Goal: Information Seeking & Learning: Learn about a topic

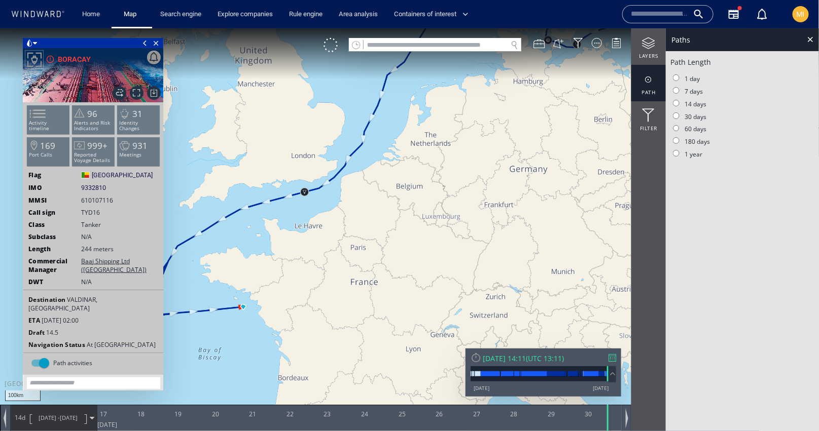
drag, startPoint x: 255, startPoint y: 301, endPoint x: 316, endPoint y: 230, distance: 93.5
click at [316, 230] on canvas "Map" at bounding box center [409, 224] width 819 height 393
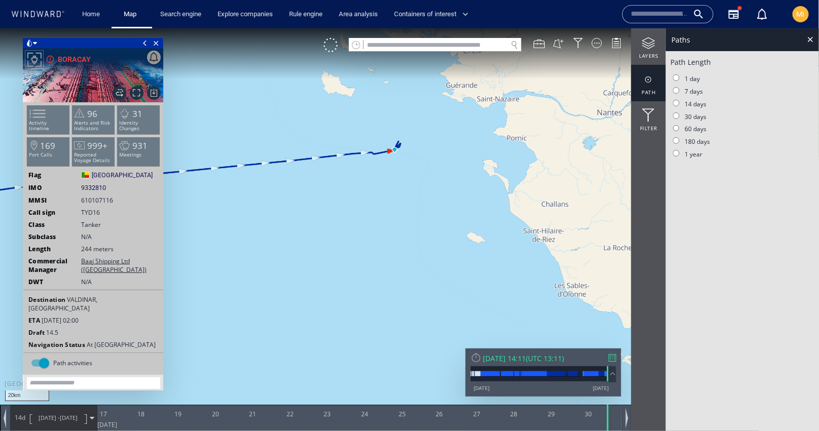
drag, startPoint x: 382, startPoint y: 199, endPoint x: 351, endPoint y: 277, distance: 84.4
click at [352, 277] on canvas "Map" at bounding box center [409, 224] width 819 height 393
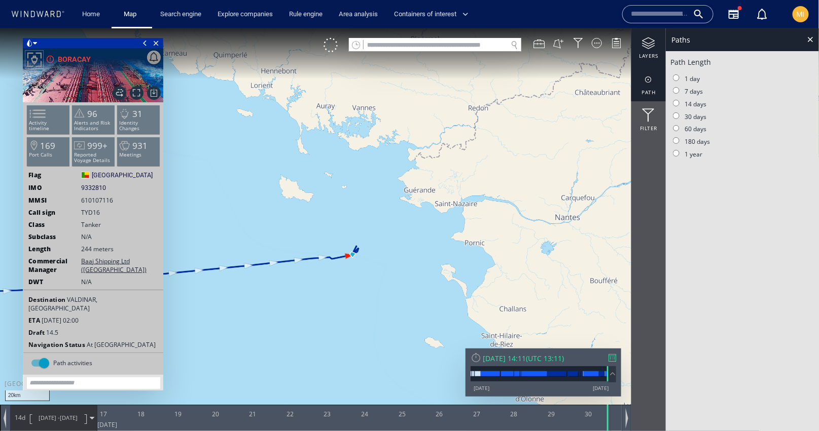
click at [649, 47] on div at bounding box center [648, 42] width 34 height 13
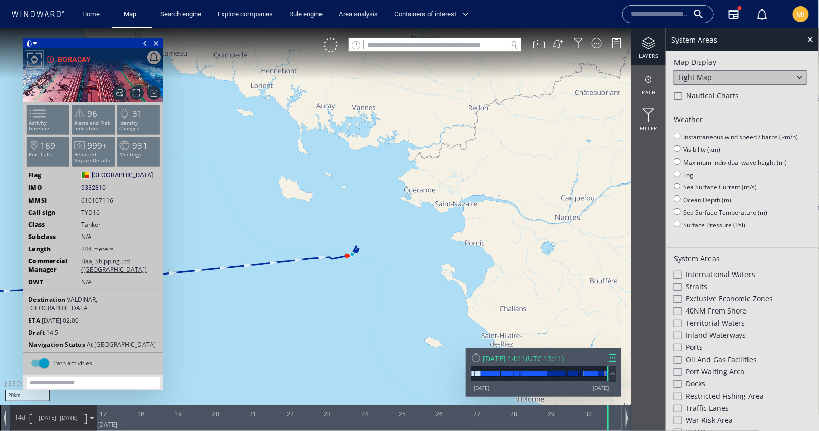
click at [679, 321] on div at bounding box center [678, 323] width 8 height 8
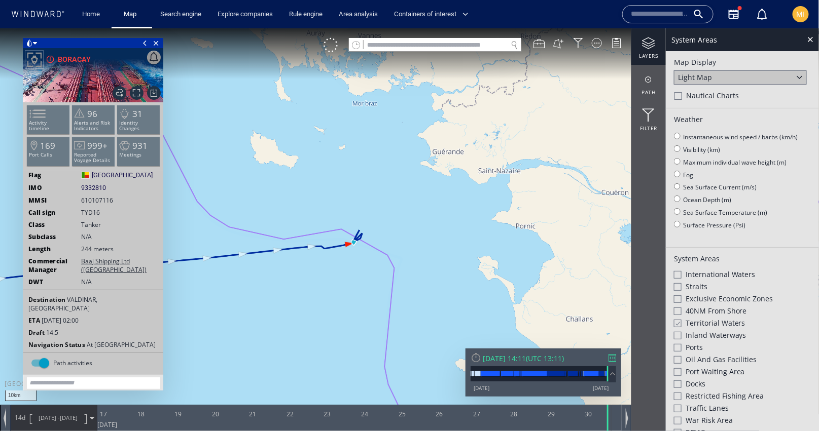
click at [639, 16] on input "text" at bounding box center [659, 14] width 58 height 15
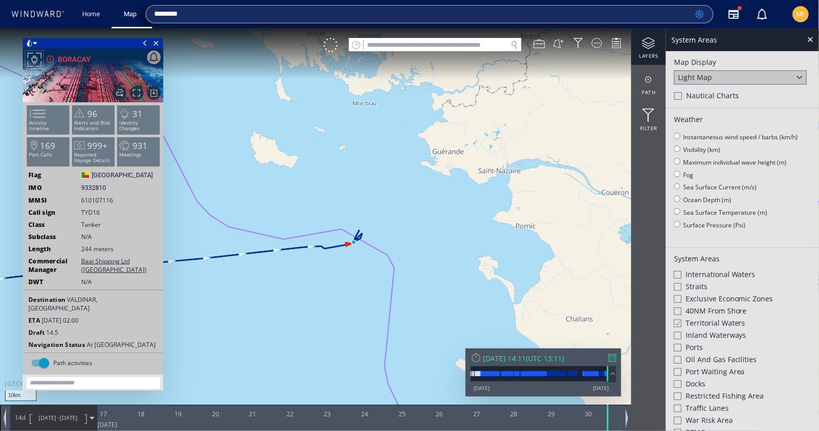
type input "*******"
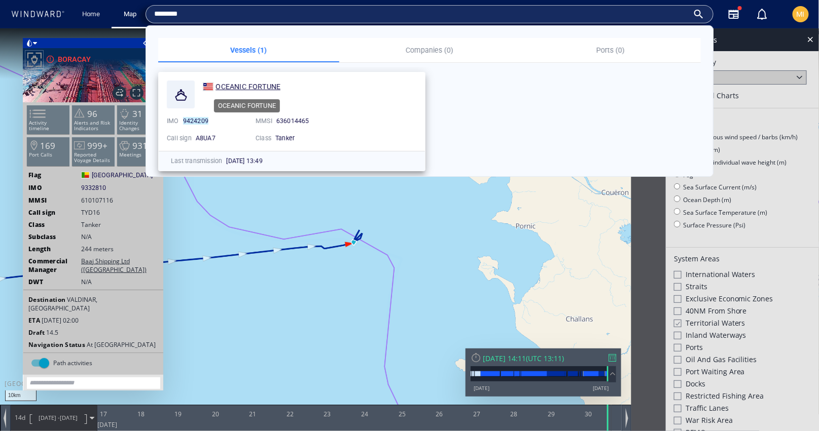
click at [280, 84] on span "OCEANIC FORTUNE" at bounding box center [247, 87] width 65 height 8
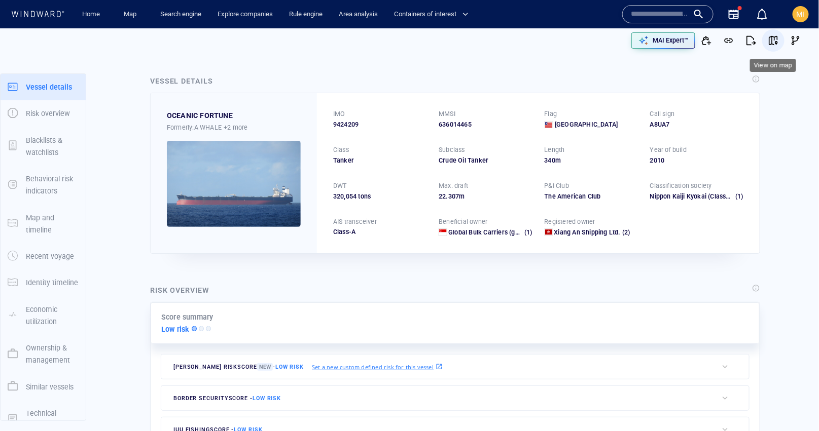
click at [772, 40] on span "button" at bounding box center [773, 40] width 10 height 10
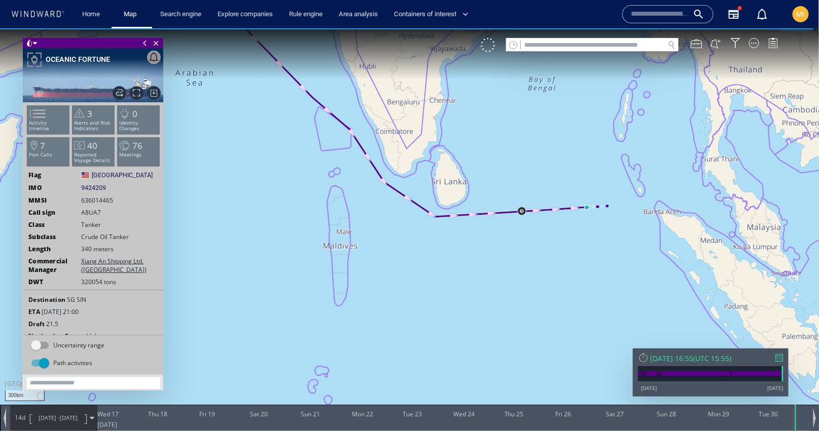
drag, startPoint x: 270, startPoint y: 191, endPoint x: 376, endPoint y: 290, distance: 144.8
click at [376, 288] on canvas "Map" at bounding box center [409, 224] width 819 height 393
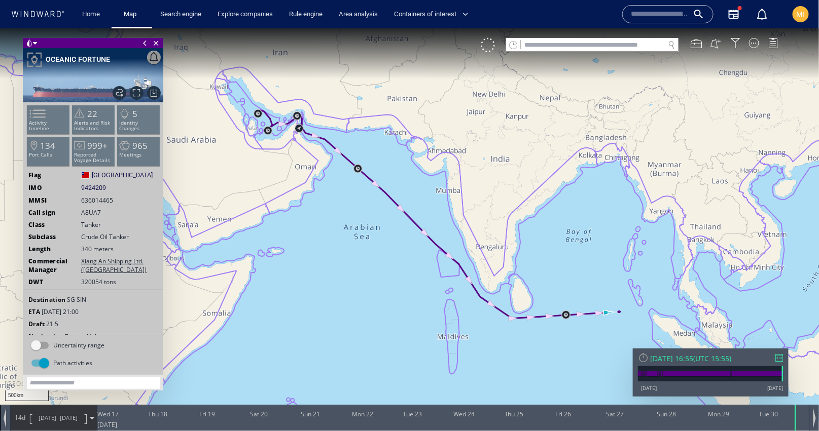
drag, startPoint x: 338, startPoint y: 215, endPoint x: 369, endPoint y: 281, distance: 73.2
click at [369, 278] on canvas "Map" at bounding box center [409, 224] width 819 height 393
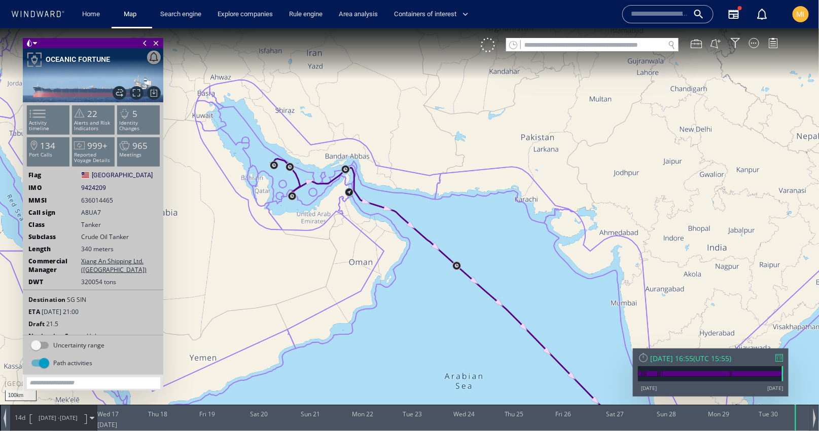
drag, startPoint x: 333, startPoint y: 235, endPoint x: 363, endPoint y: 280, distance: 54.1
click at [363, 279] on canvas "Map" at bounding box center [409, 224] width 819 height 393
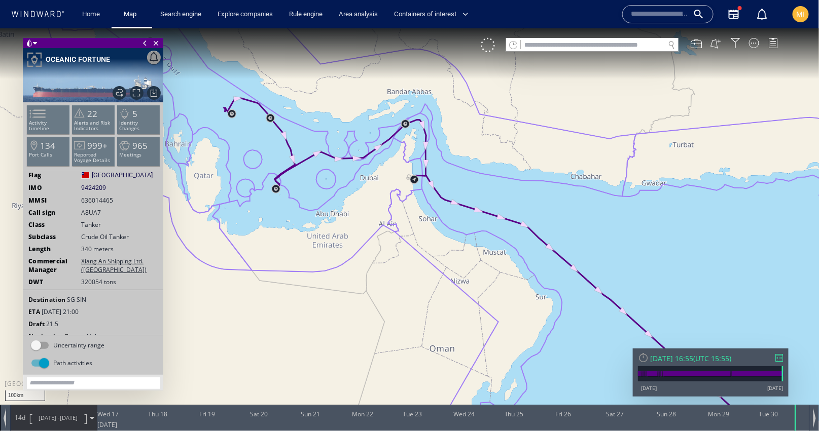
drag, startPoint x: 302, startPoint y: 210, endPoint x: 328, endPoint y: 275, distance: 70.5
click at [328, 273] on canvas "Map" at bounding box center [409, 224] width 819 height 393
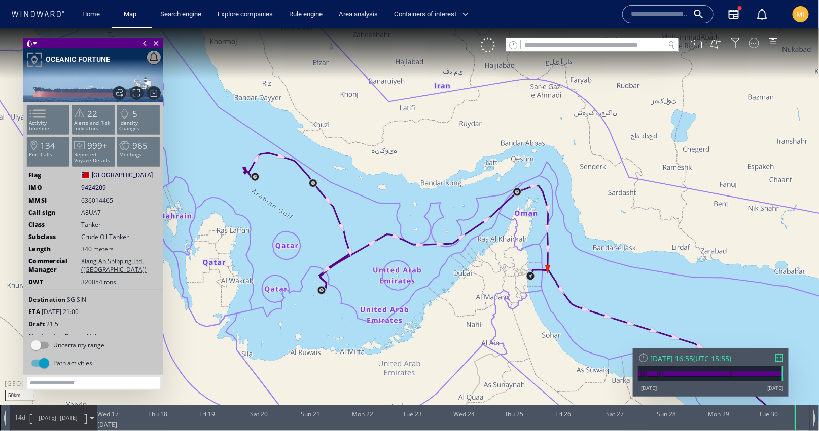
click at [754, 43] on div at bounding box center [754, 43] width 10 height 10
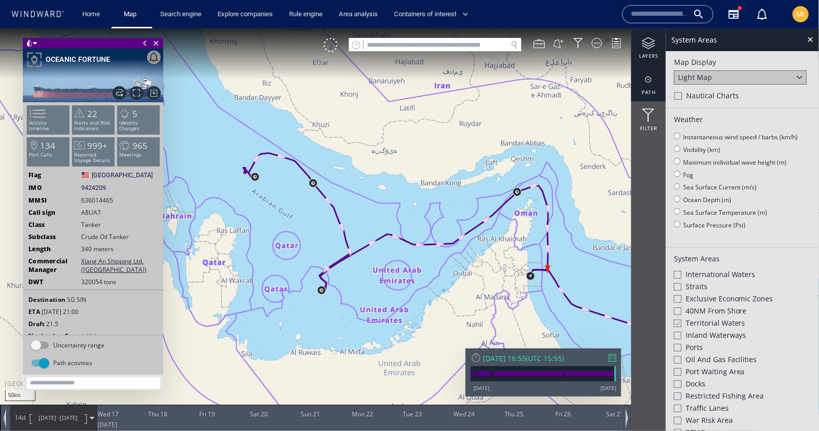
click at [650, 84] on div at bounding box center [648, 79] width 34 height 13
